Goal: Transaction & Acquisition: Purchase product/service

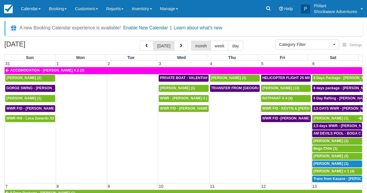
select select
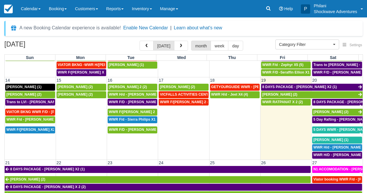
scroll to position [204, 0]
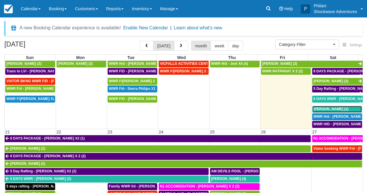
click at [330, 109] on span "Christof Richter (1)" at bounding box center [330, 109] width 35 height 4
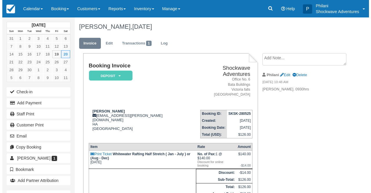
scroll to position [51, 0]
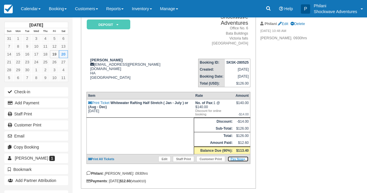
click at [234, 162] on link "Pay Now" at bounding box center [237, 159] width 21 height 6
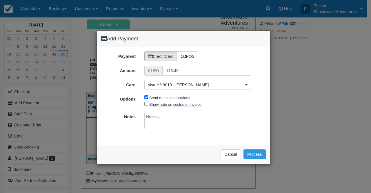
click at [160, 105] on label "Show note on customer invoice" at bounding box center [175, 104] width 52 height 4
click at [148, 105] on input "Show note on customer invoice" at bounding box center [146, 104] width 4 height 4
checkbox input "true"
click at [159, 116] on textarea at bounding box center [197, 120] width 107 height 17
type textarea "payment for activity balance"
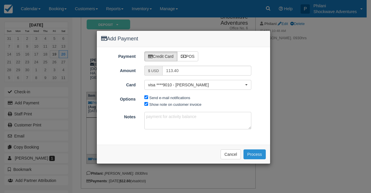
click at [260, 156] on button "Process" at bounding box center [255, 154] width 22 height 10
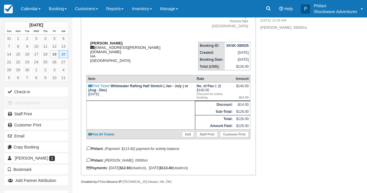
scroll to position [95, 0]
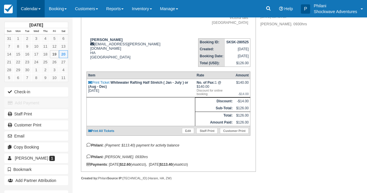
drag, startPoint x: 29, startPoint y: 8, endPoint x: 30, endPoint y: 13, distance: 5.1
click at [29, 8] on link "Calendar" at bounding box center [31, 8] width 28 height 17
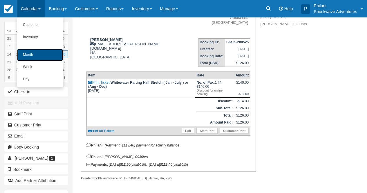
click at [36, 56] on link "Month" at bounding box center [40, 55] width 46 height 12
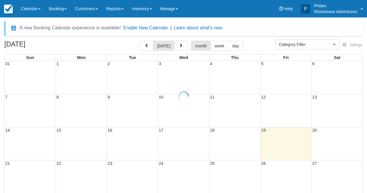
select select
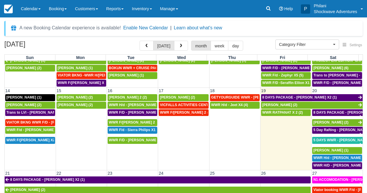
scroll to position [198, 0]
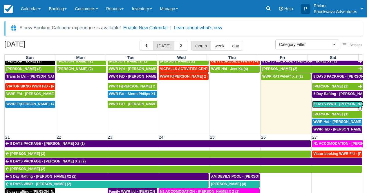
click at [329, 106] on span "5 DAYS WWR - Graeme Edgerton (2)" at bounding box center [343, 104] width 61 height 4
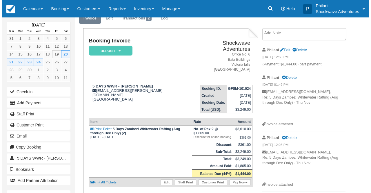
scroll to position [46, 0]
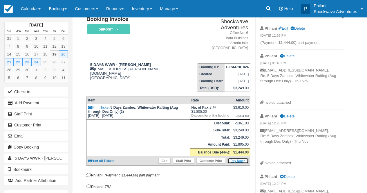
click at [238, 162] on link "Pay Now" at bounding box center [237, 161] width 21 height 6
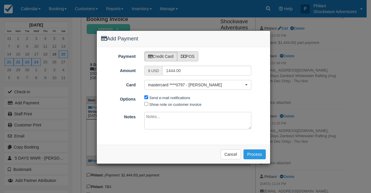
click at [188, 61] on label "POS" at bounding box center [187, 56] width 21 height 10
radio input "true"
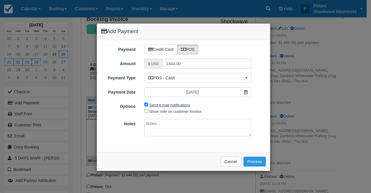
click at [150, 105] on label "Send e-mail notifications" at bounding box center [169, 105] width 41 height 4
click at [148, 105] on input "Send e-mail notifications" at bounding box center [146, 104] width 4 height 4
click at [150, 105] on label "Send e-mail notifications" at bounding box center [169, 105] width 41 height 4
click at [148, 105] on input "Send e-mail notifications" at bounding box center [146, 104] width 4 height 4
click at [147, 105] on input "Send e-mail notifications" at bounding box center [146, 104] width 4 height 4
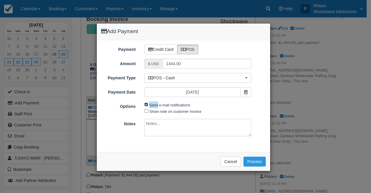
checkbox input "false"
click at [148, 112] on input "Show note on customer invoice" at bounding box center [146, 111] width 4 height 4
checkbox input "true"
click at [150, 124] on textarea at bounding box center [197, 127] width 107 height 17
type textarea "paid on cbz"
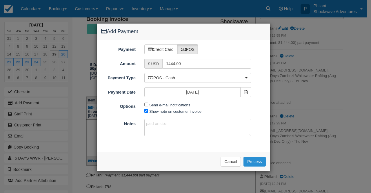
click at [258, 160] on button "Process" at bounding box center [255, 161] width 22 height 10
